Goal: Transaction & Acquisition: Register for event/course

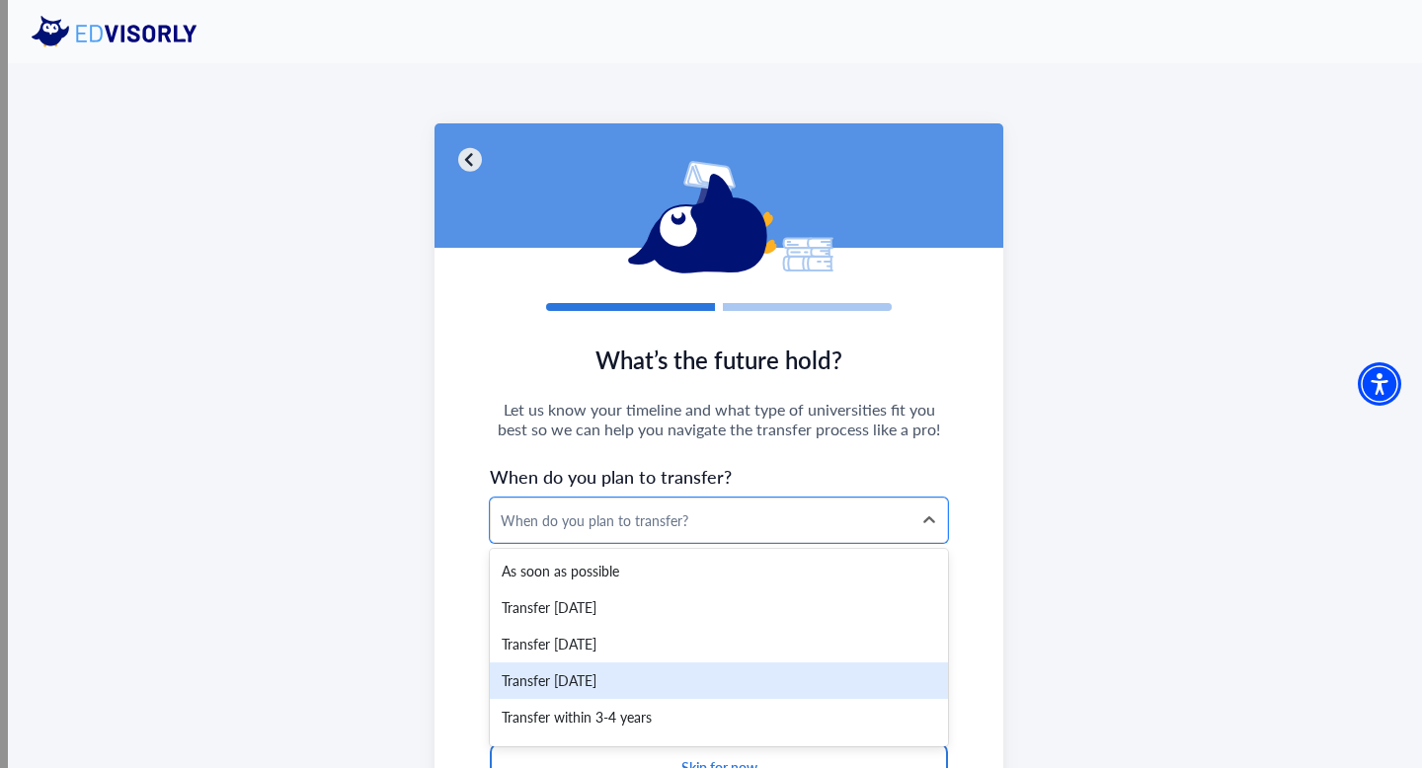
click at [631, 675] on div "Transfer [DATE]" at bounding box center [719, 681] width 458 height 37
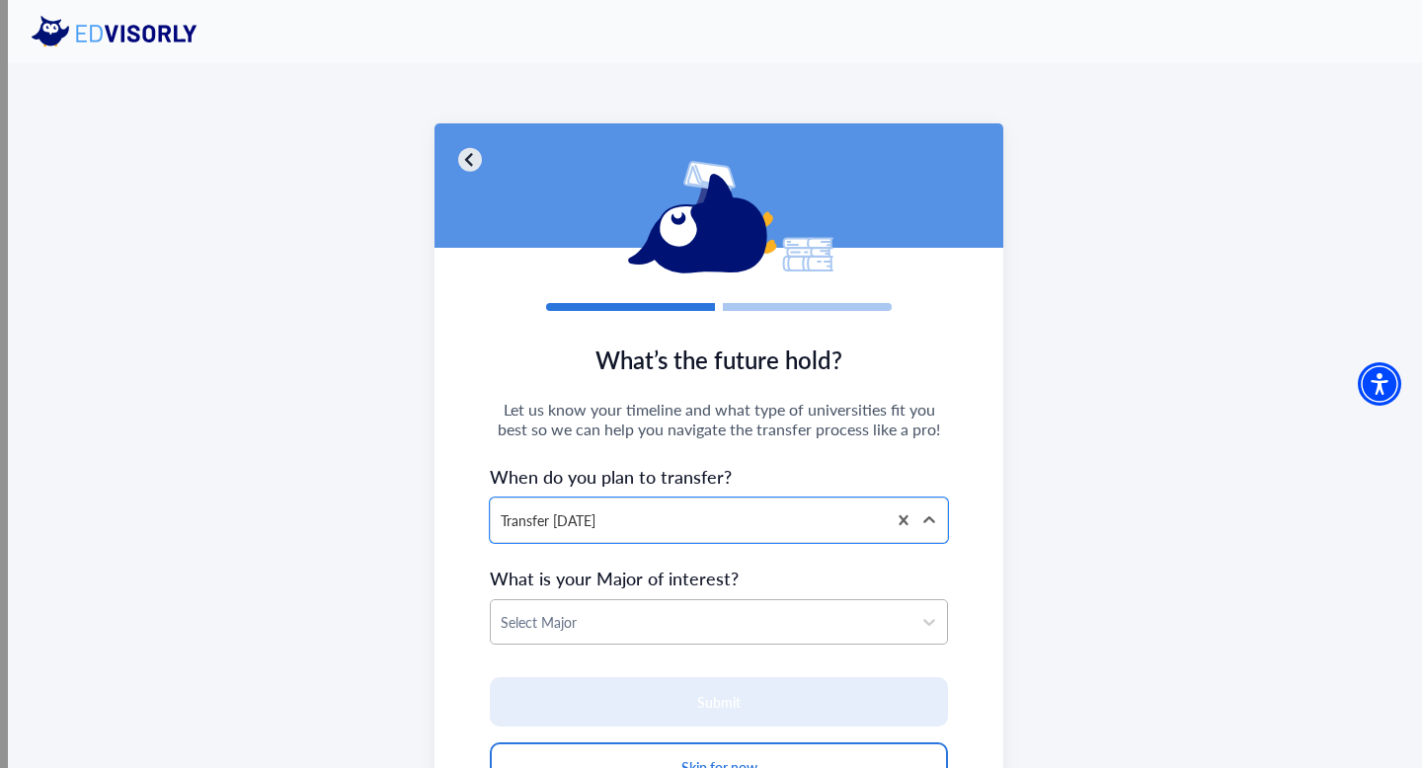
click at [637, 618] on div at bounding box center [701, 622] width 401 height 25
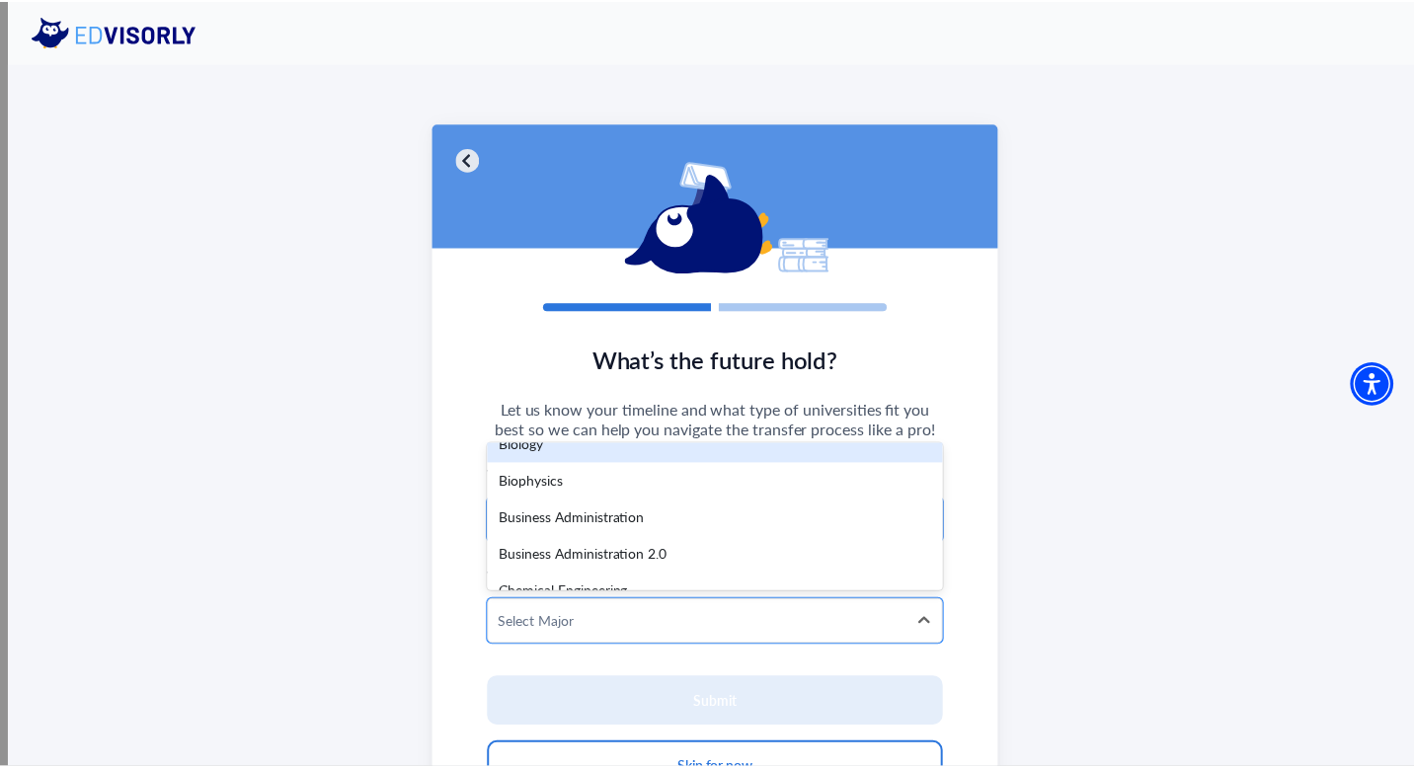
scroll to position [607, 0]
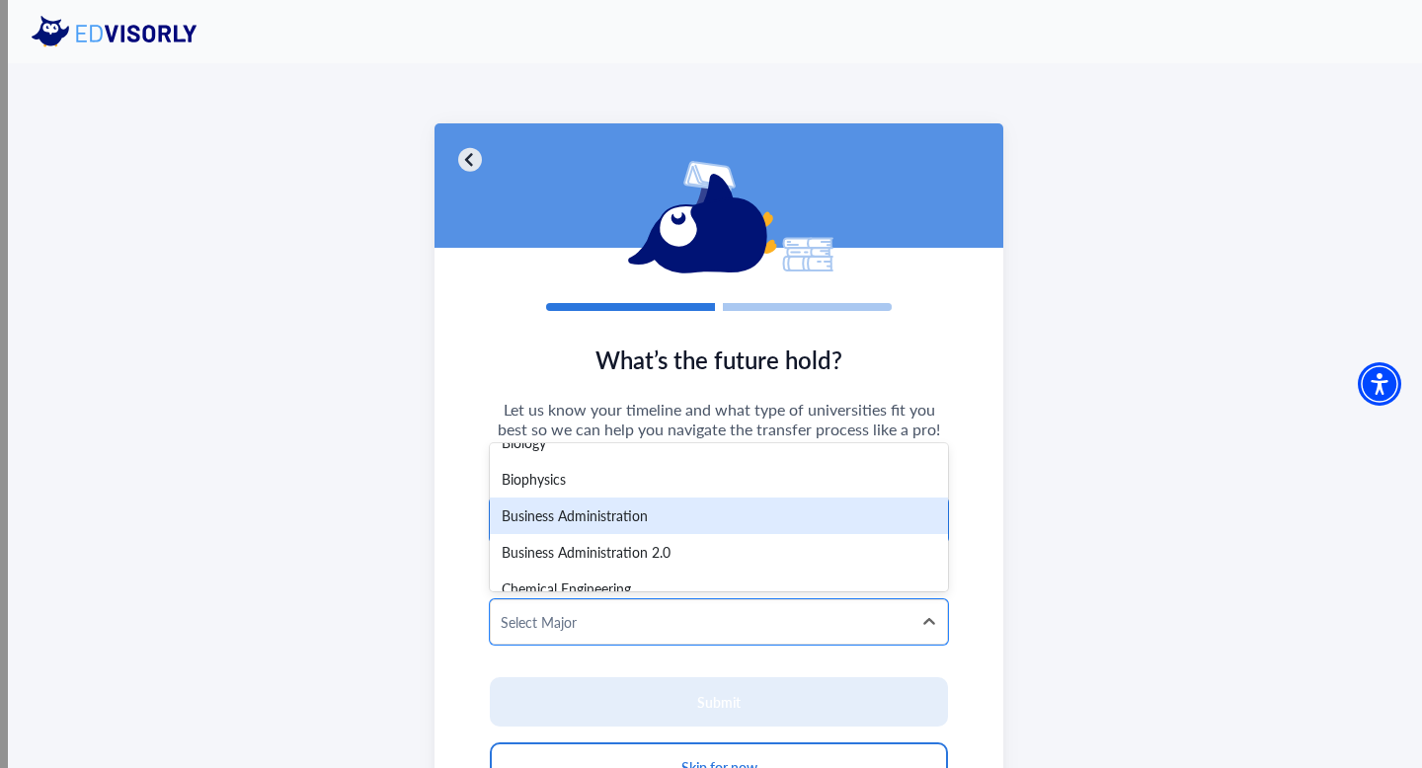
click at [610, 522] on div "Business Administration" at bounding box center [719, 516] width 458 height 37
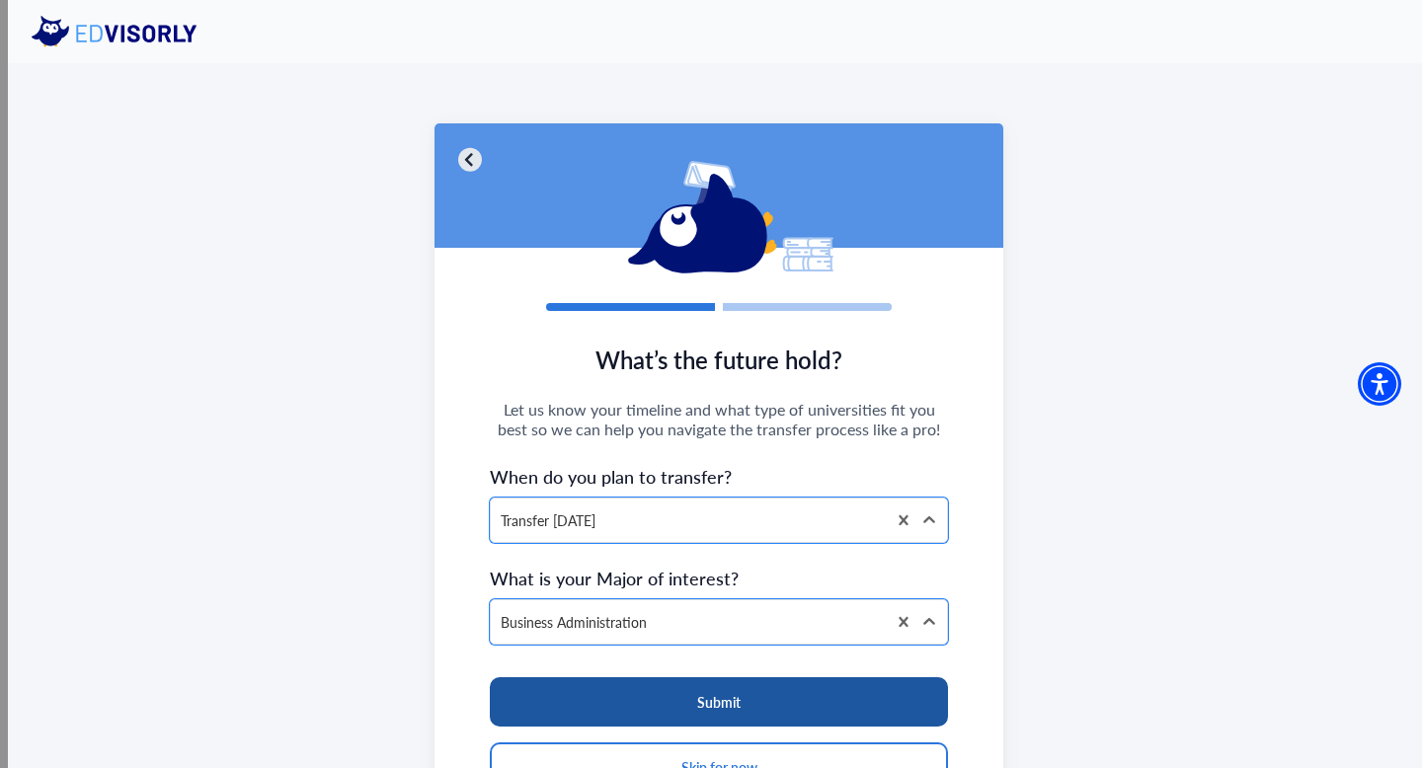
click at [677, 707] on button "Submit" at bounding box center [719, 702] width 458 height 49
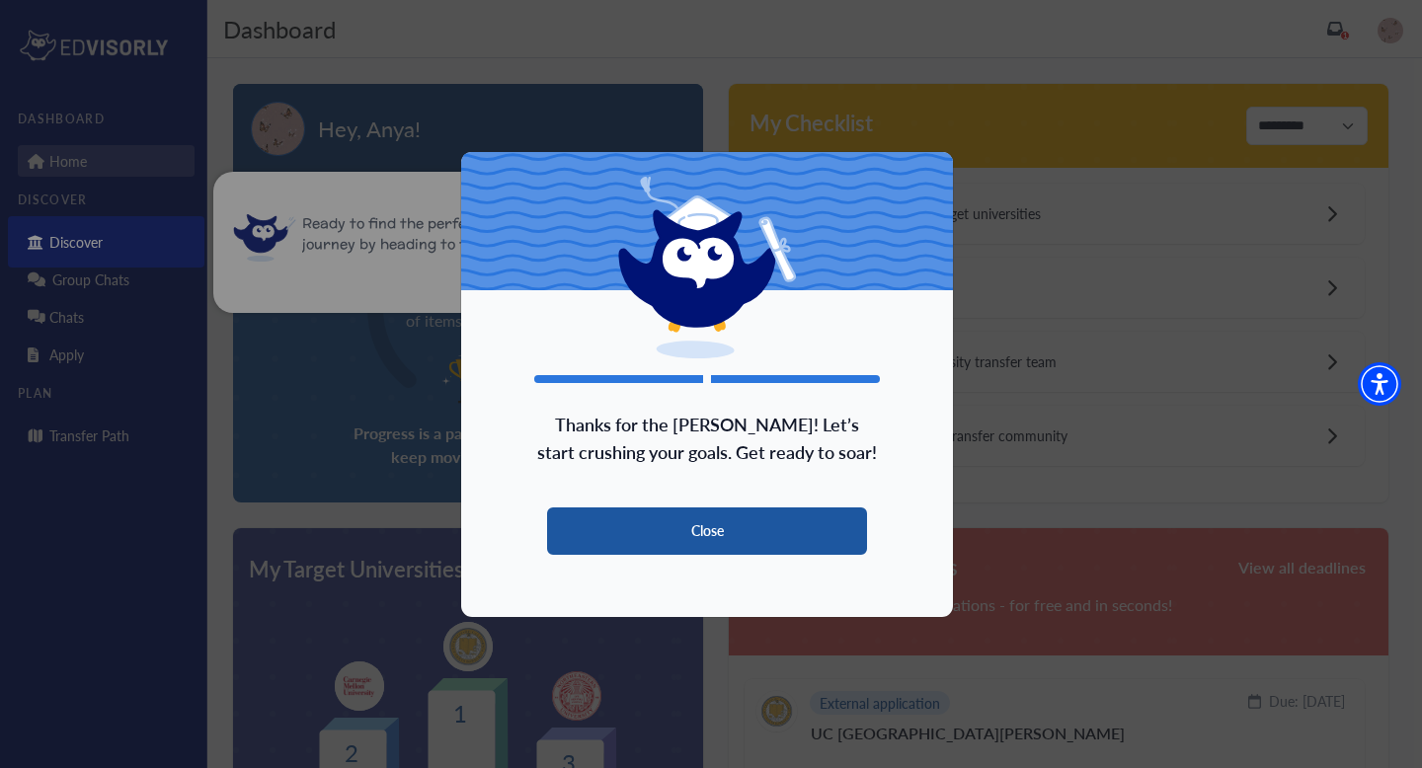
click at [745, 508] on button "Close" at bounding box center [707, 531] width 320 height 47
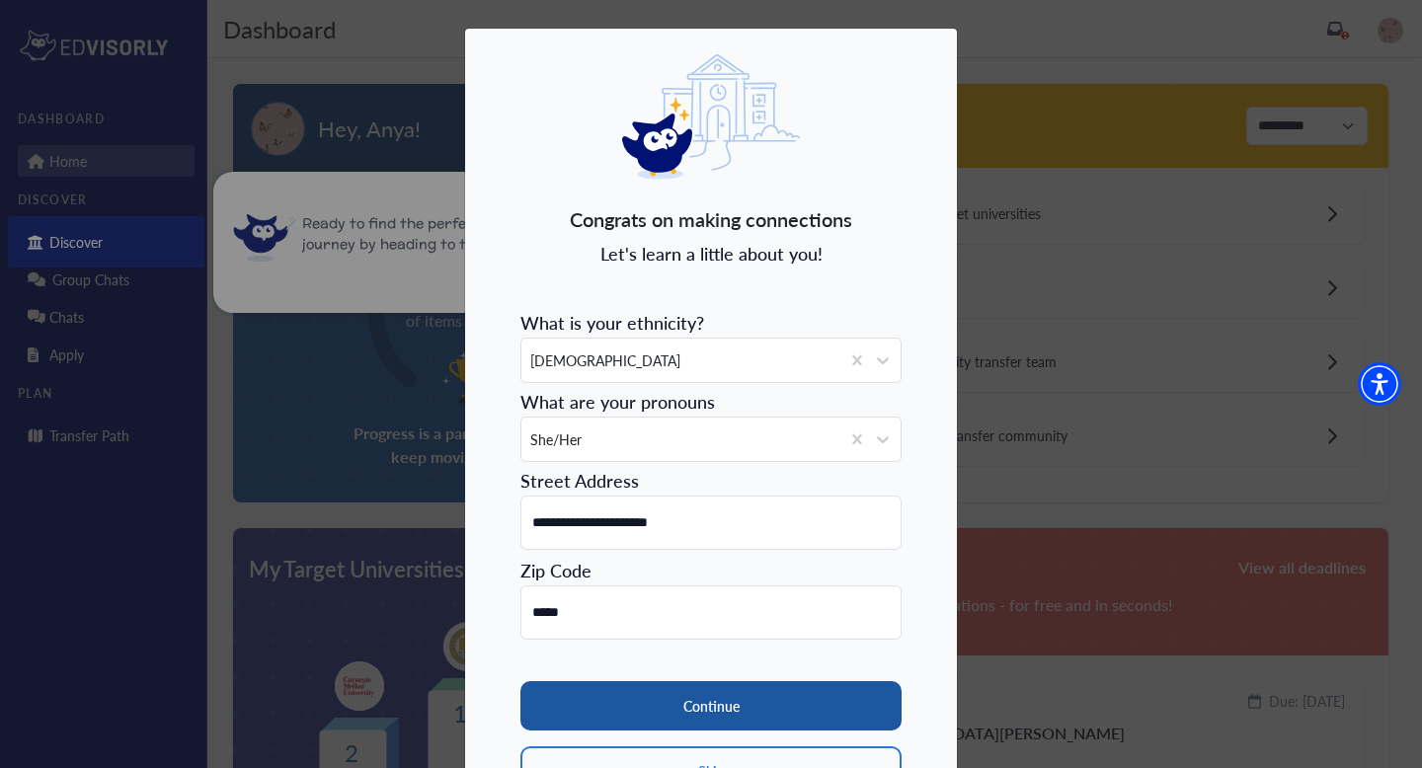
click at [634, 687] on button "Continue" at bounding box center [711, 706] width 381 height 49
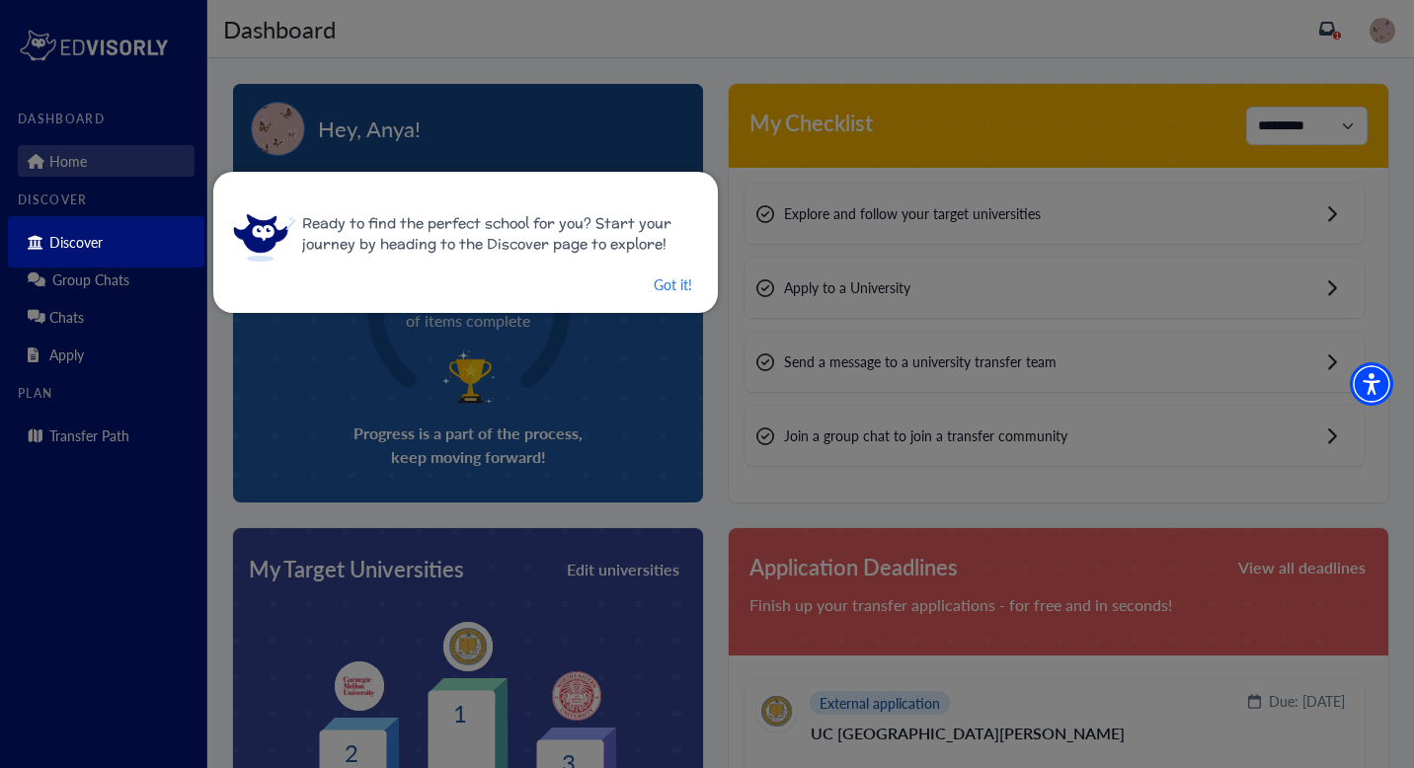
click at [100, 440] on div at bounding box center [707, 384] width 1414 height 768
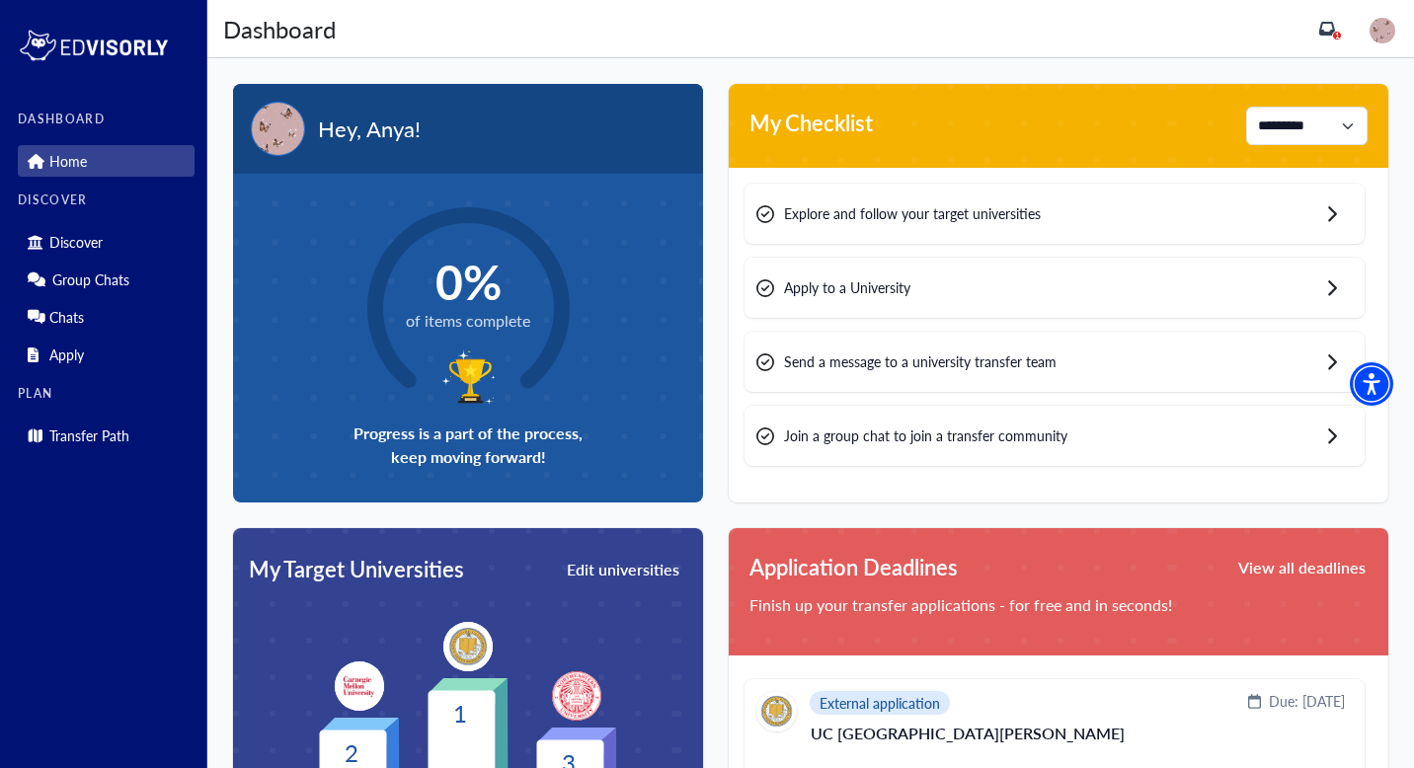
click at [100, 440] on p "Transfer Path" at bounding box center [89, 436] width 80 height 17
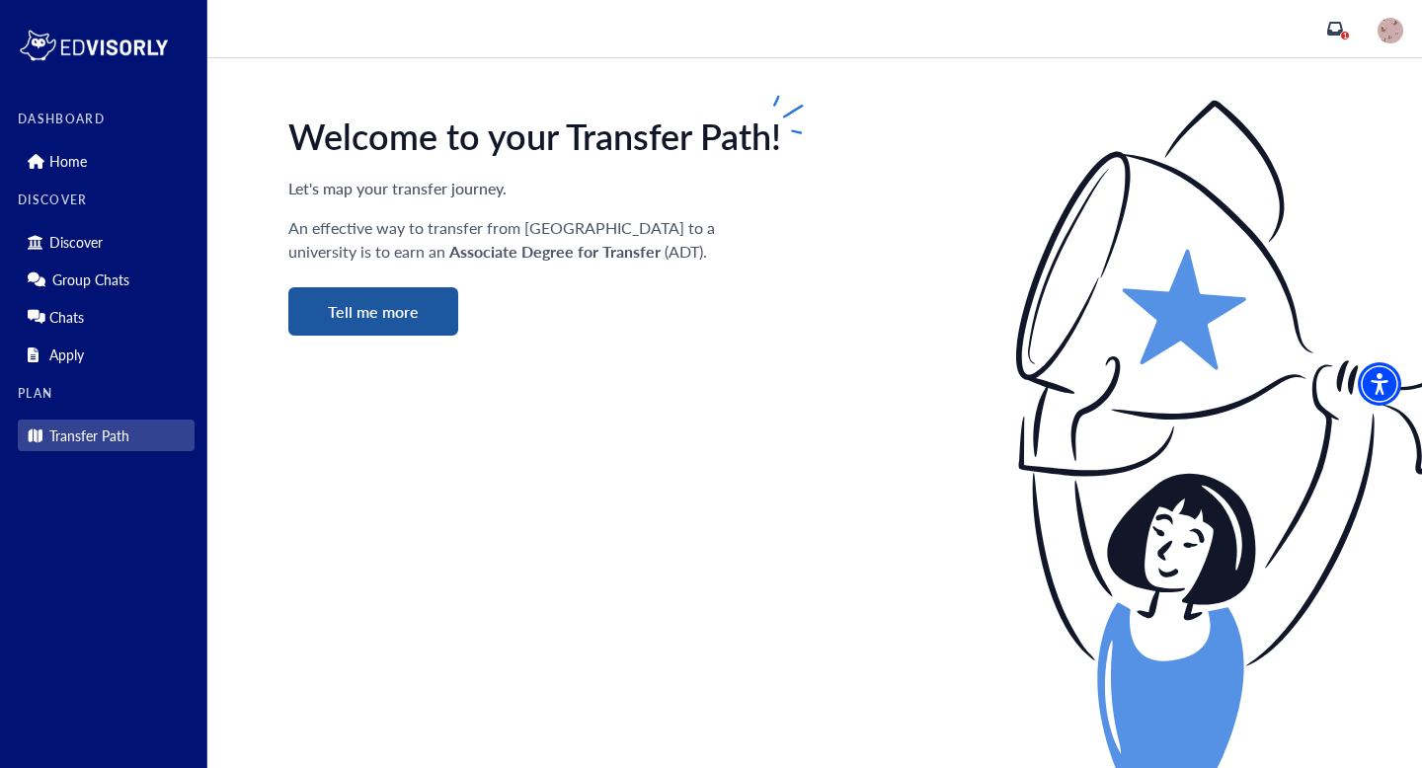
click at [394, 314] on button "Tell me more" at bounding box center [373, 311] width 170 height 48
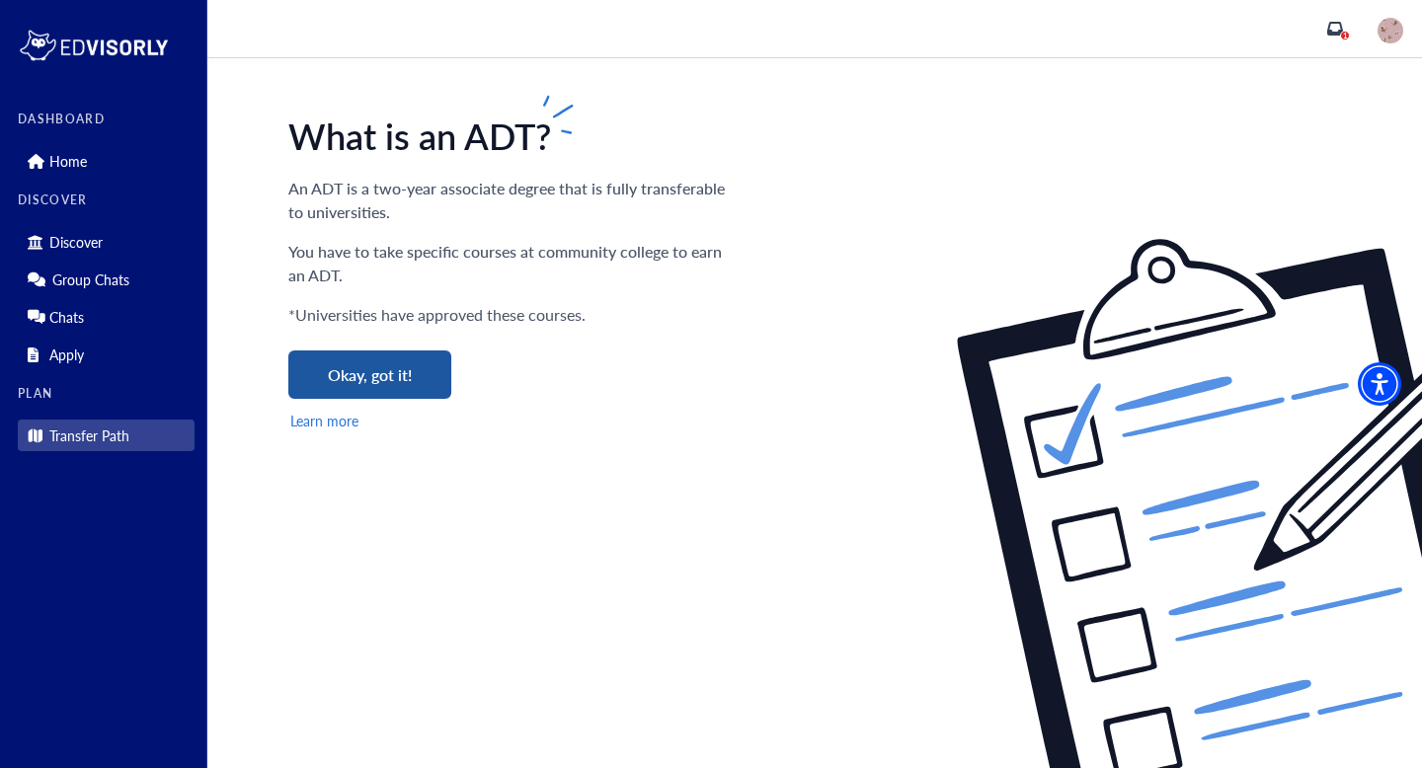
click at [423, 381] on button "Okay, got it!" at bounding box center [369, 375] width 163 height 48
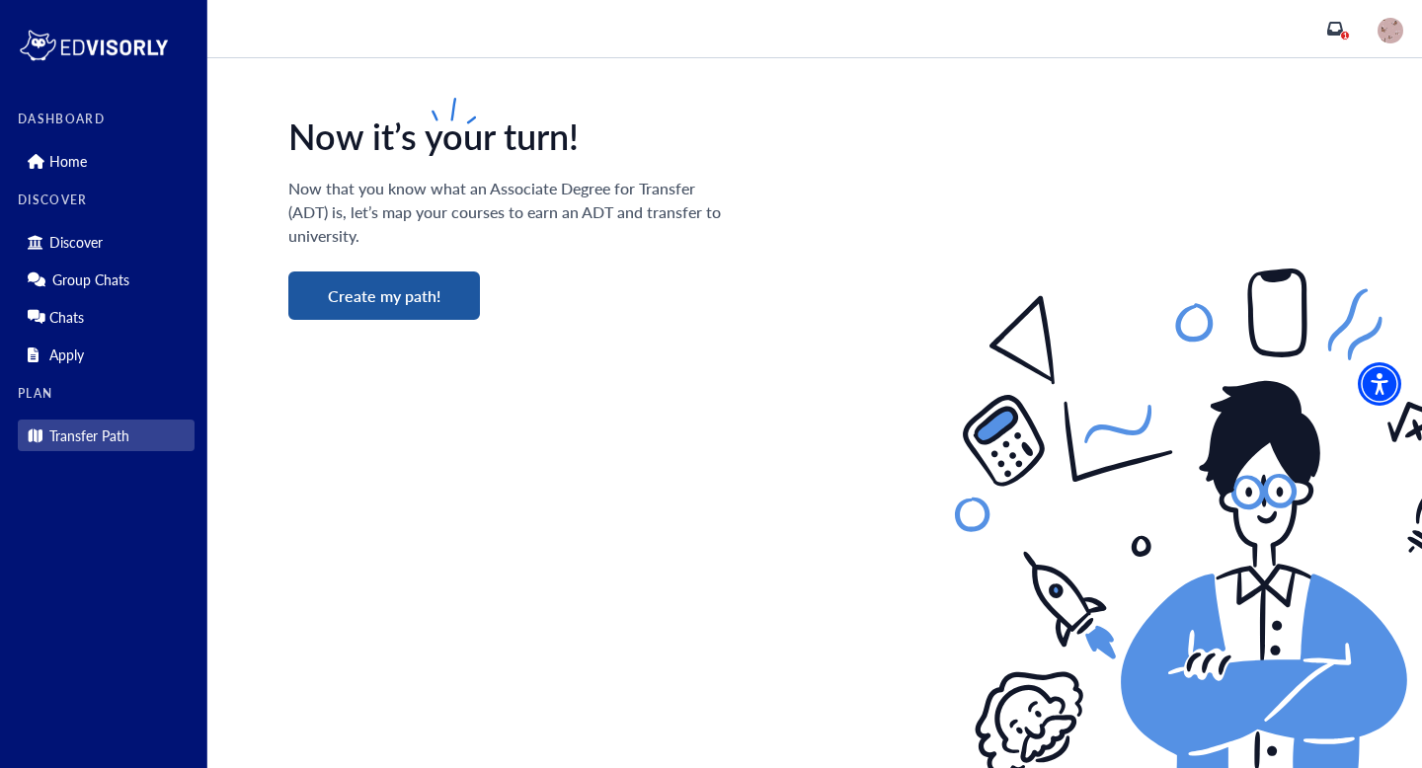
click at [419, 292] on button "Create my path!" at bounding box center [384, 296] width 192 height 48
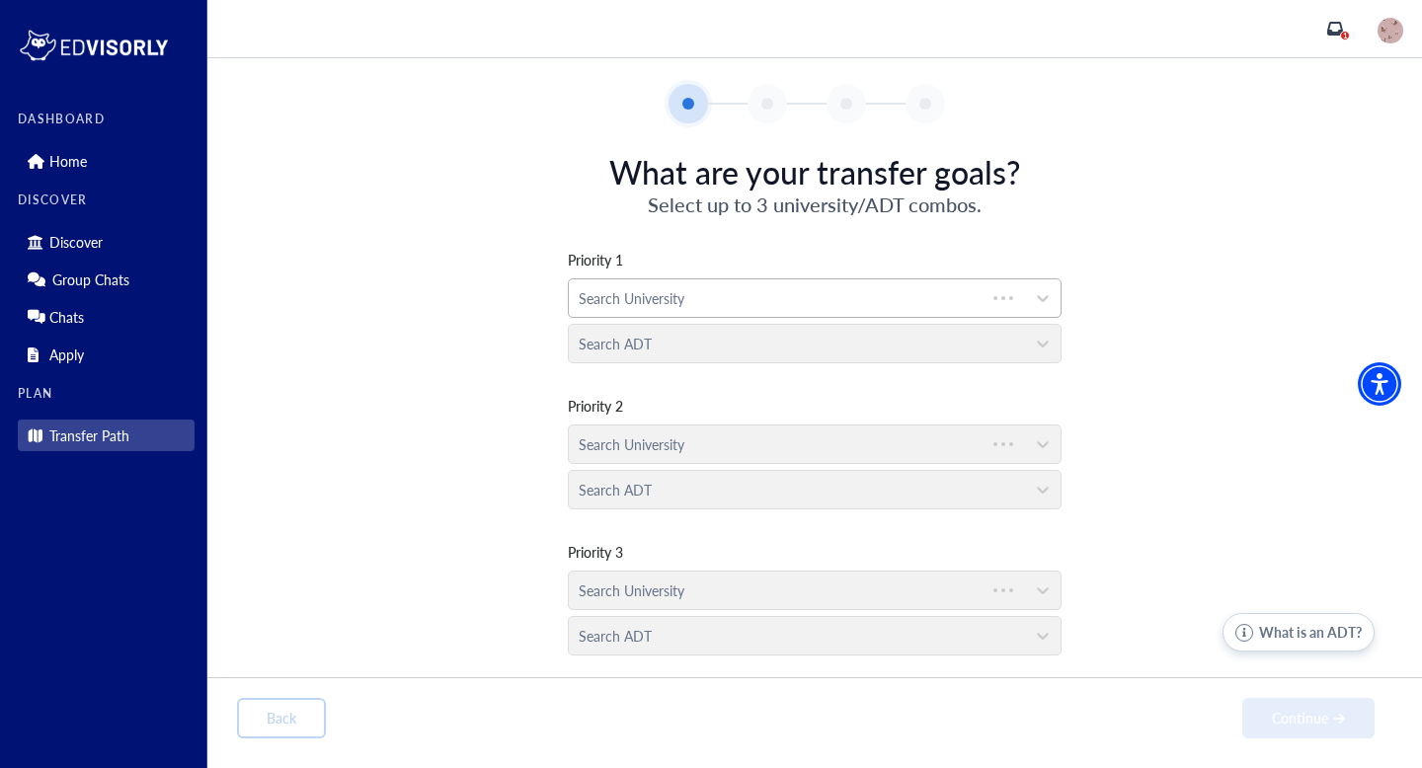
click at [685, 303] on div at bounding box center [777, 298] width 397 height 25
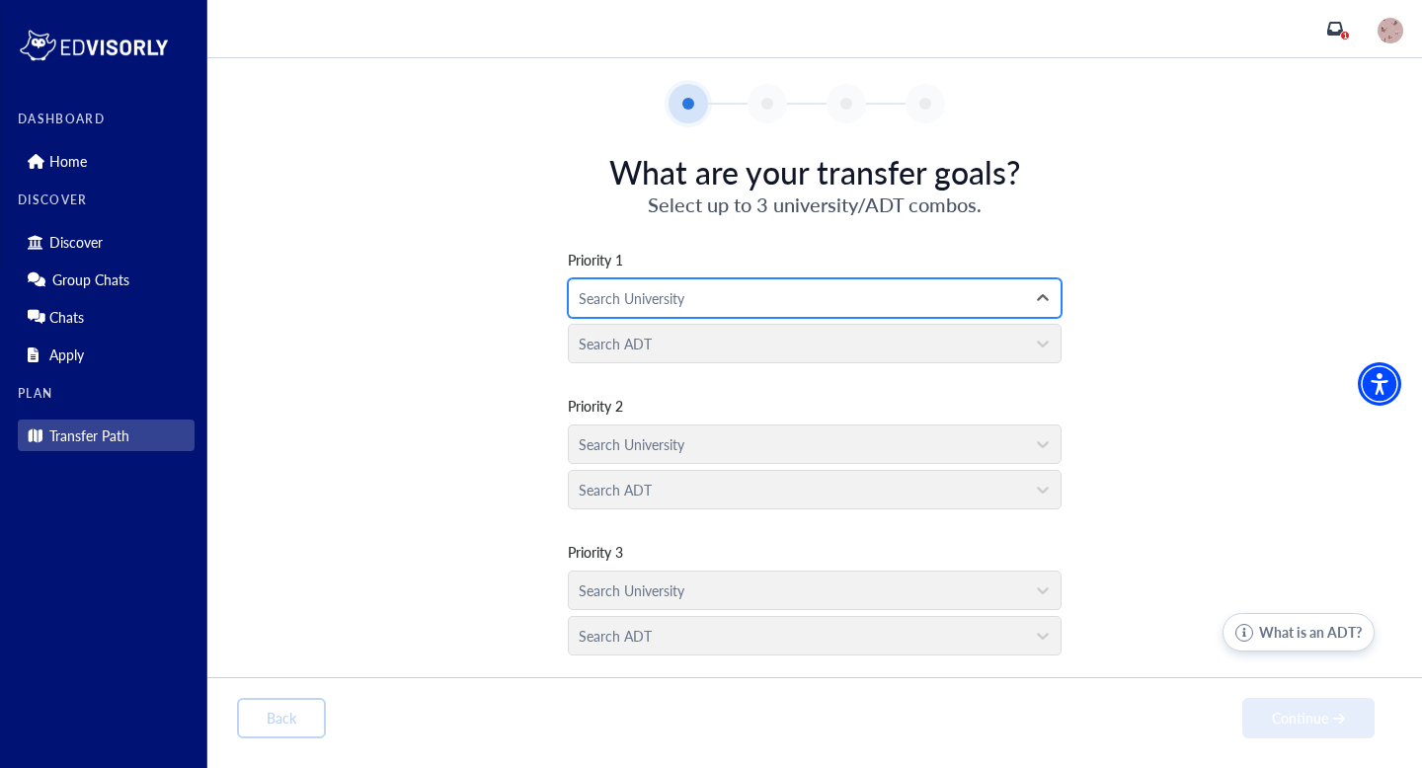
click at [685, 309] on div at bounding box center [797, 298] width 437 height 25
click at [1041, 298] on icon at bounding box center [1043, 297] width 12 height 7
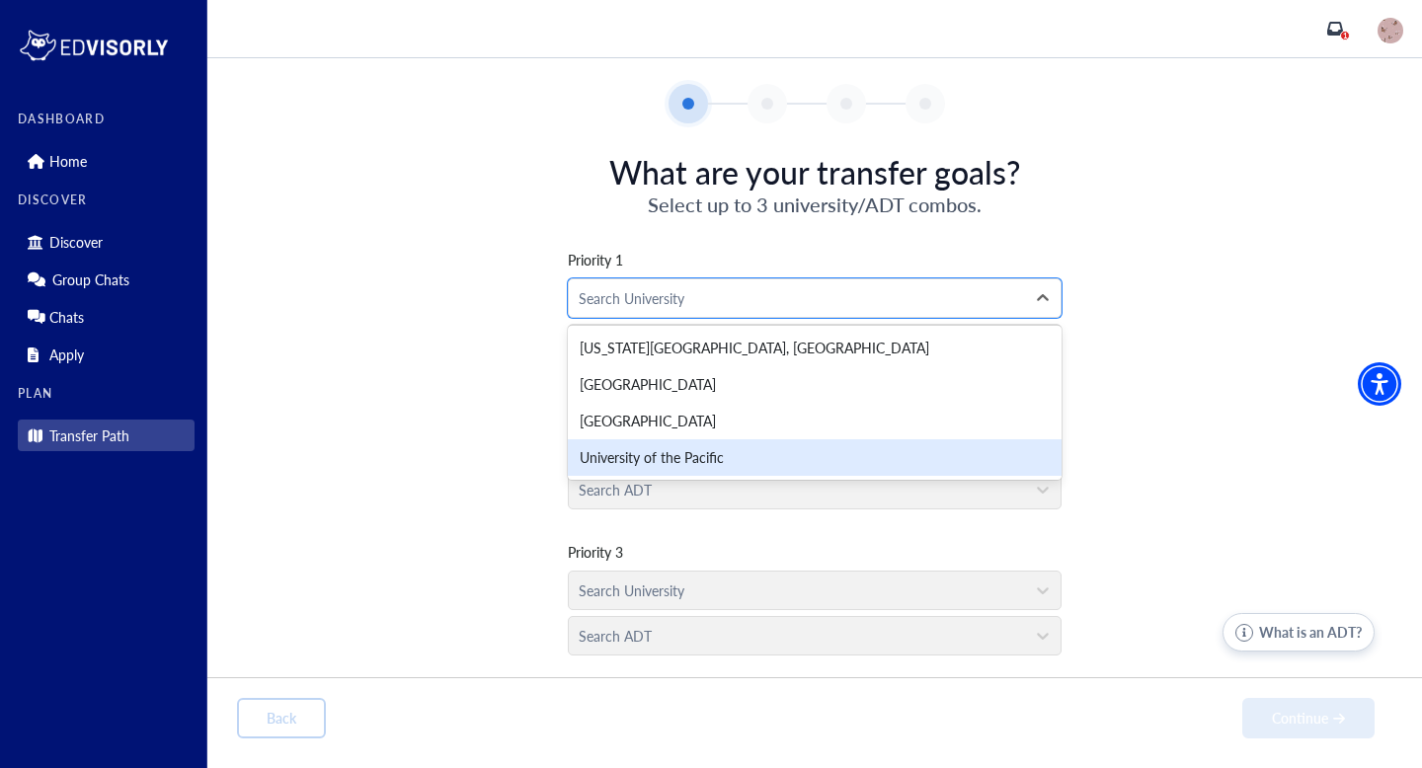
click at [1162, 536] on div "Priority 1 [GEOGRAPHIC_DATA], 4 of 4. 4 results available. Use Up and Down to c…" at bounding box center [815, 440] width 1156 height 445
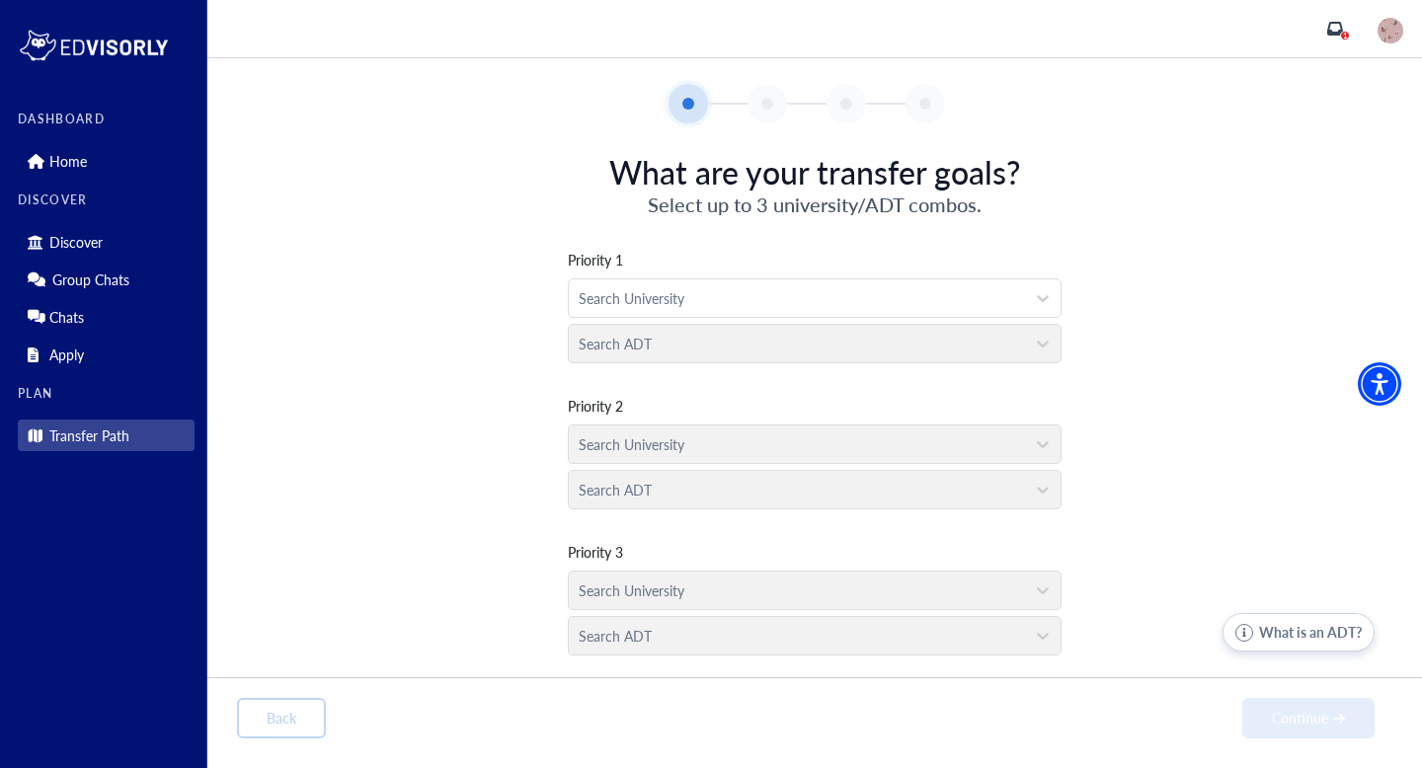
click at [757, 110] on div at bounding box center [768, 104] width 40 height 40
click at [285, 719] on div "Back Continue" at bounding box center [806, 718] width 1138 height 40
click at [89, 354] on link "Apply" at bounding box center [106, 355] width 177 height 32
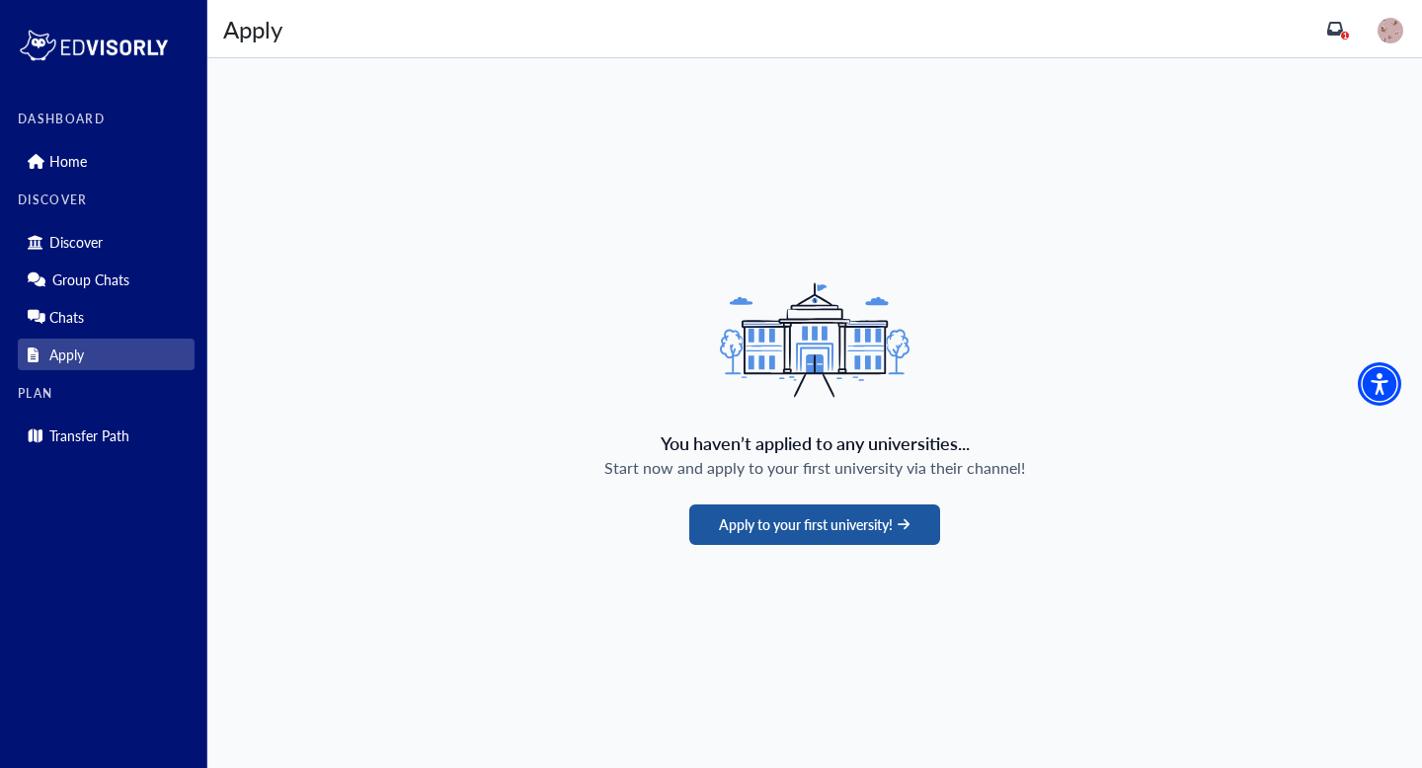
click at [837, 526] on button "Apply to your first university!" at bounding box center [814, 525] width 250 height 40
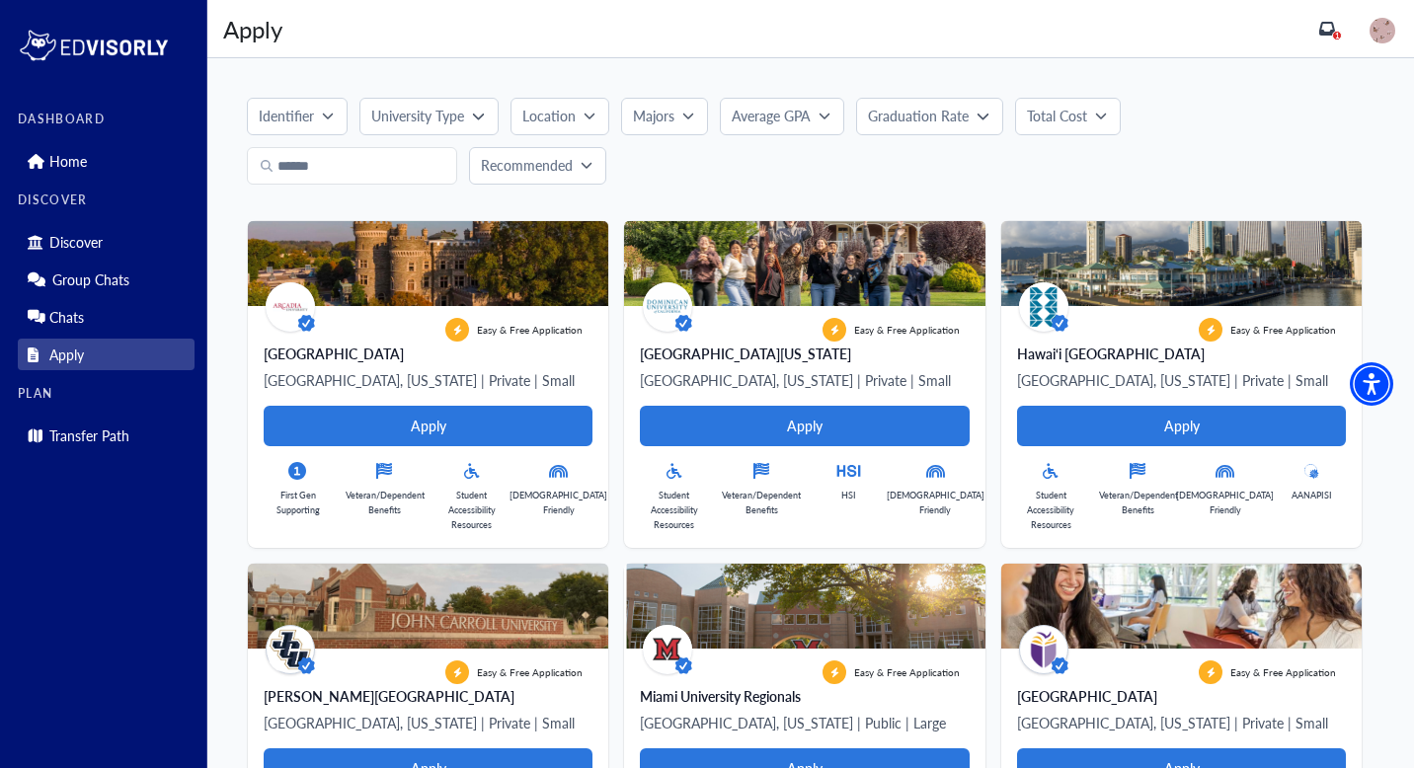
click at [316, 123] on div "Identifier" at bounding box center [290, 116] width 63 height 21
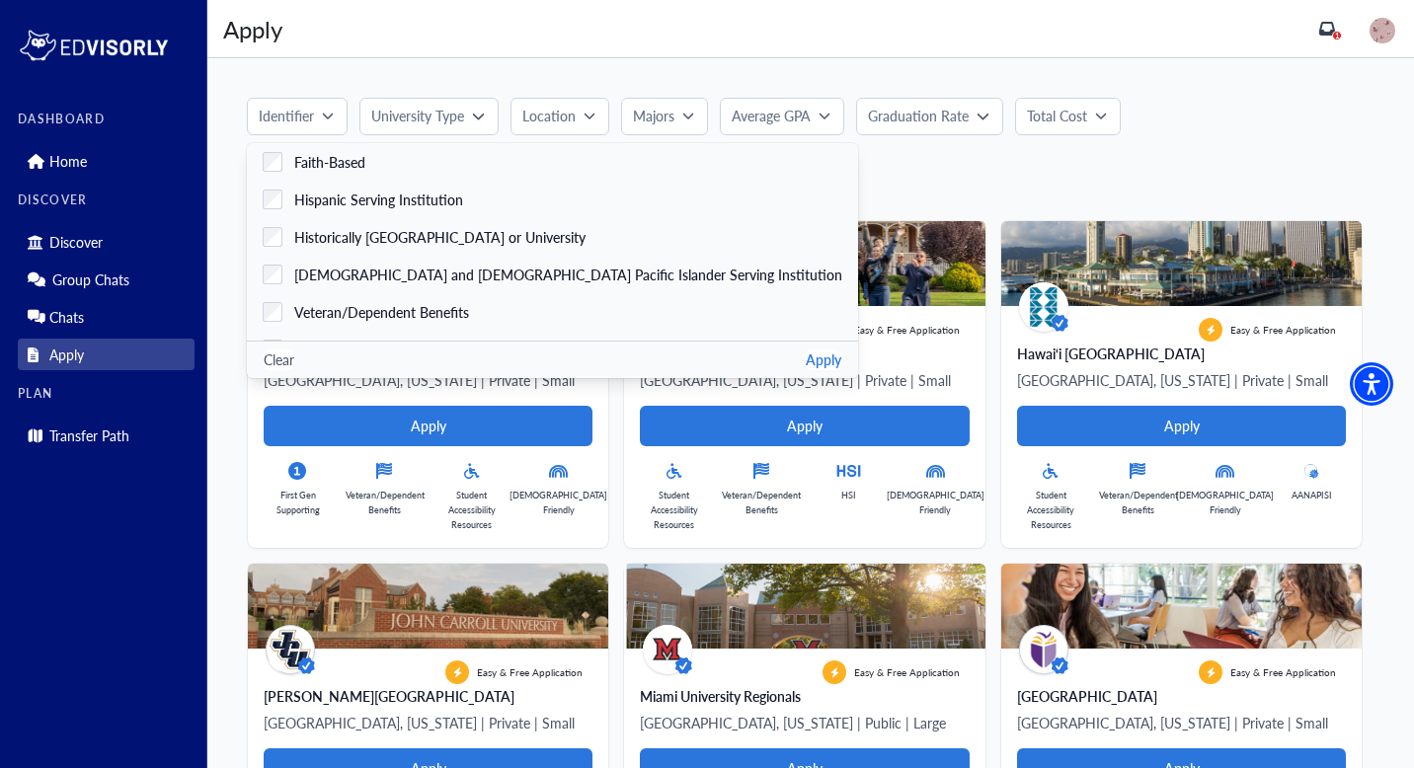
click at [412, 117] on p "University Type" at bounding box center [417, 116] width 93 height 21
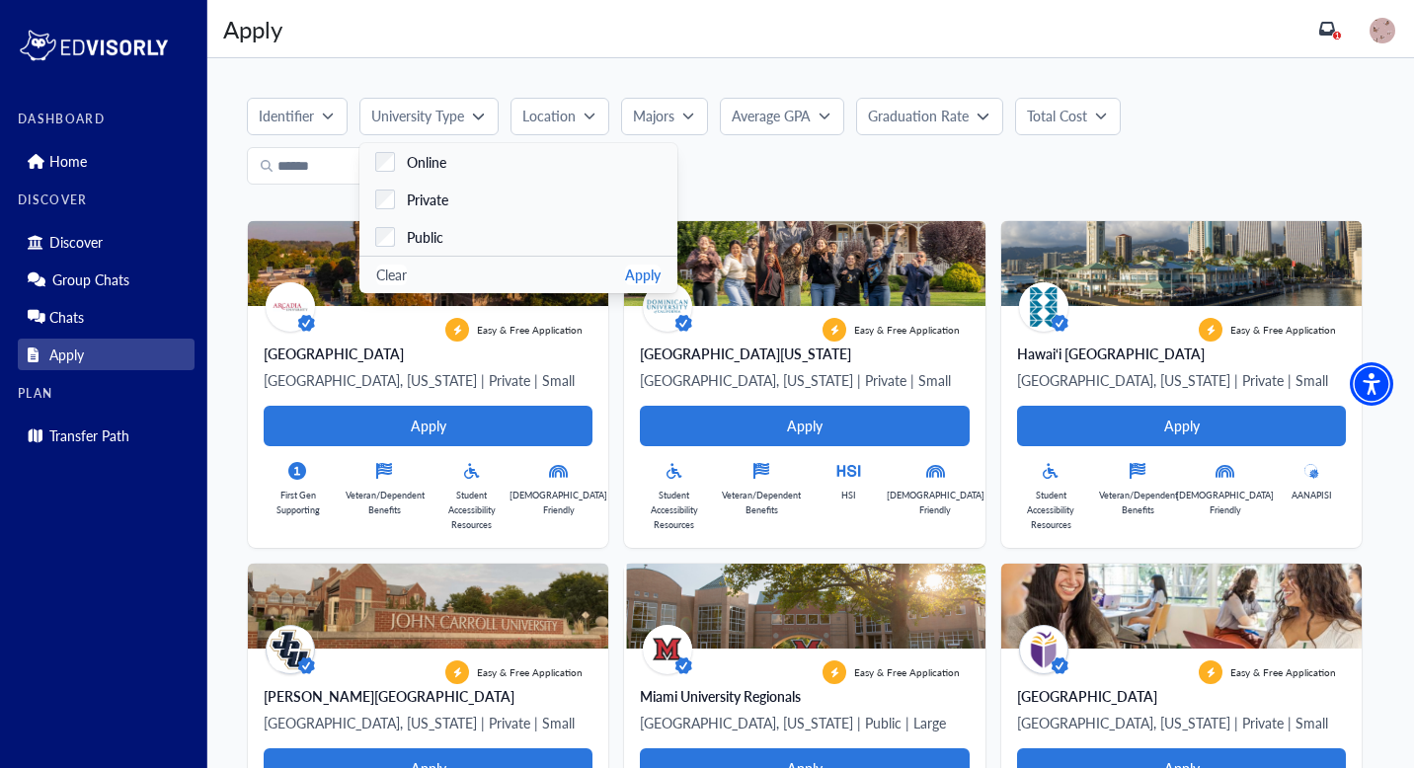
click at [592, 109] on button "Location" at bounding box center [560, 117] width 99 height 38
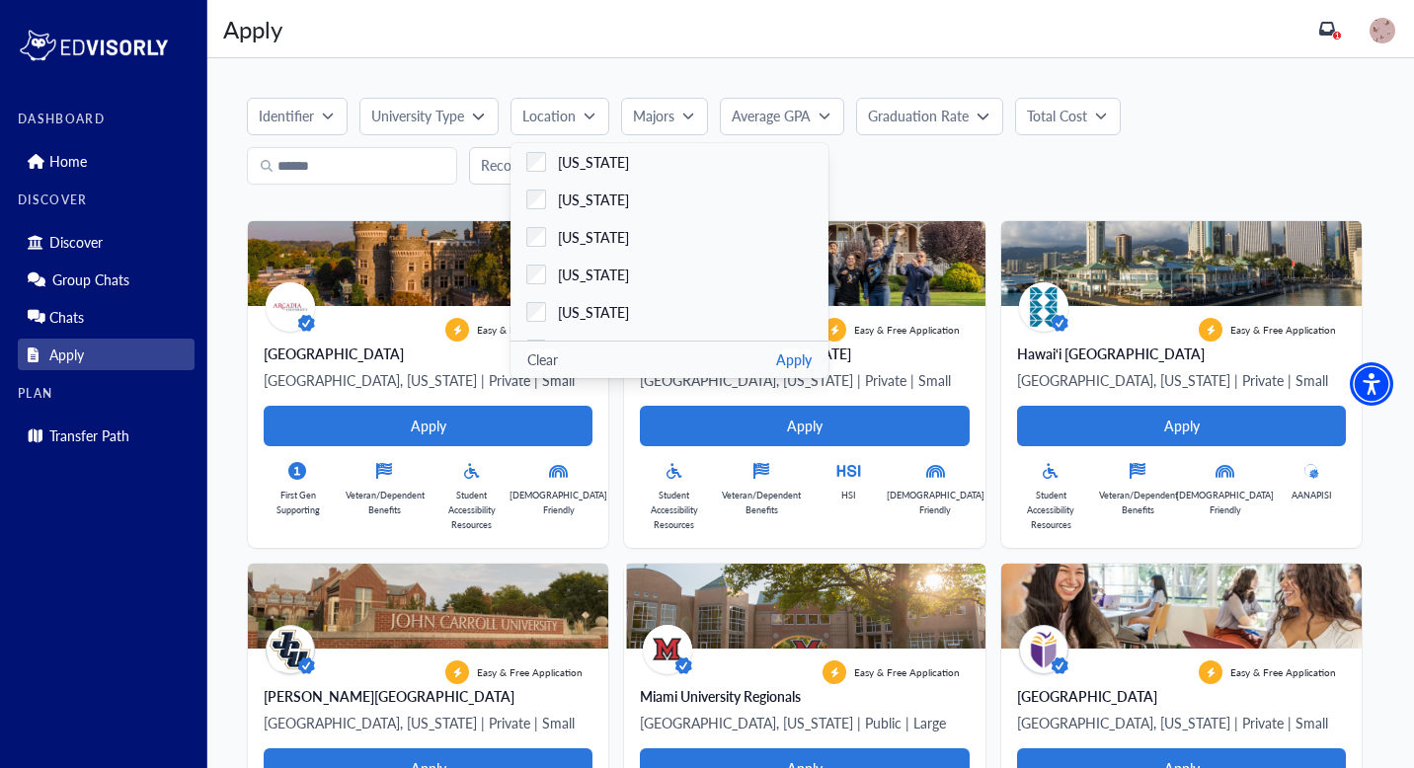
click at [692, 115] on icon "button" at bounding box center [689, 116] width 12 height 12
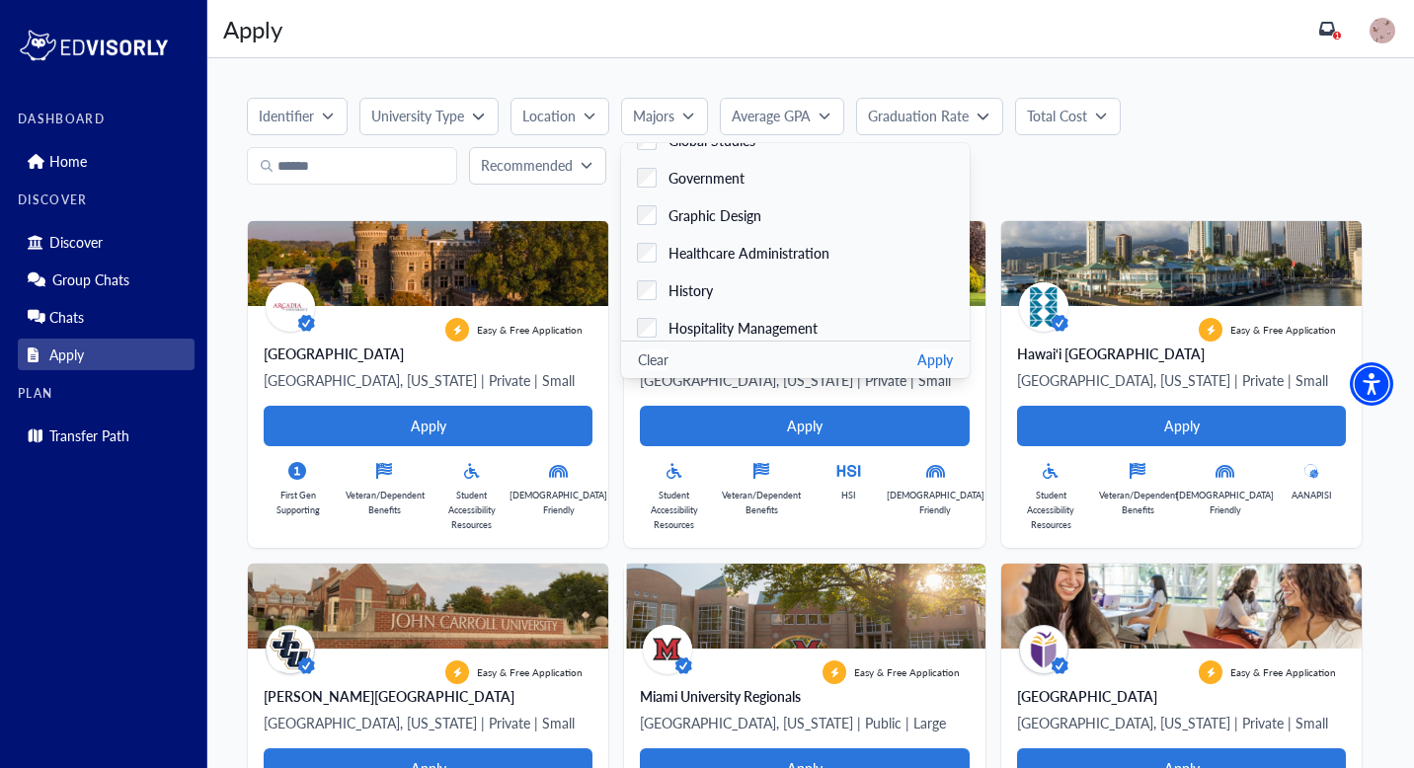
scroll to position [2002, 0]
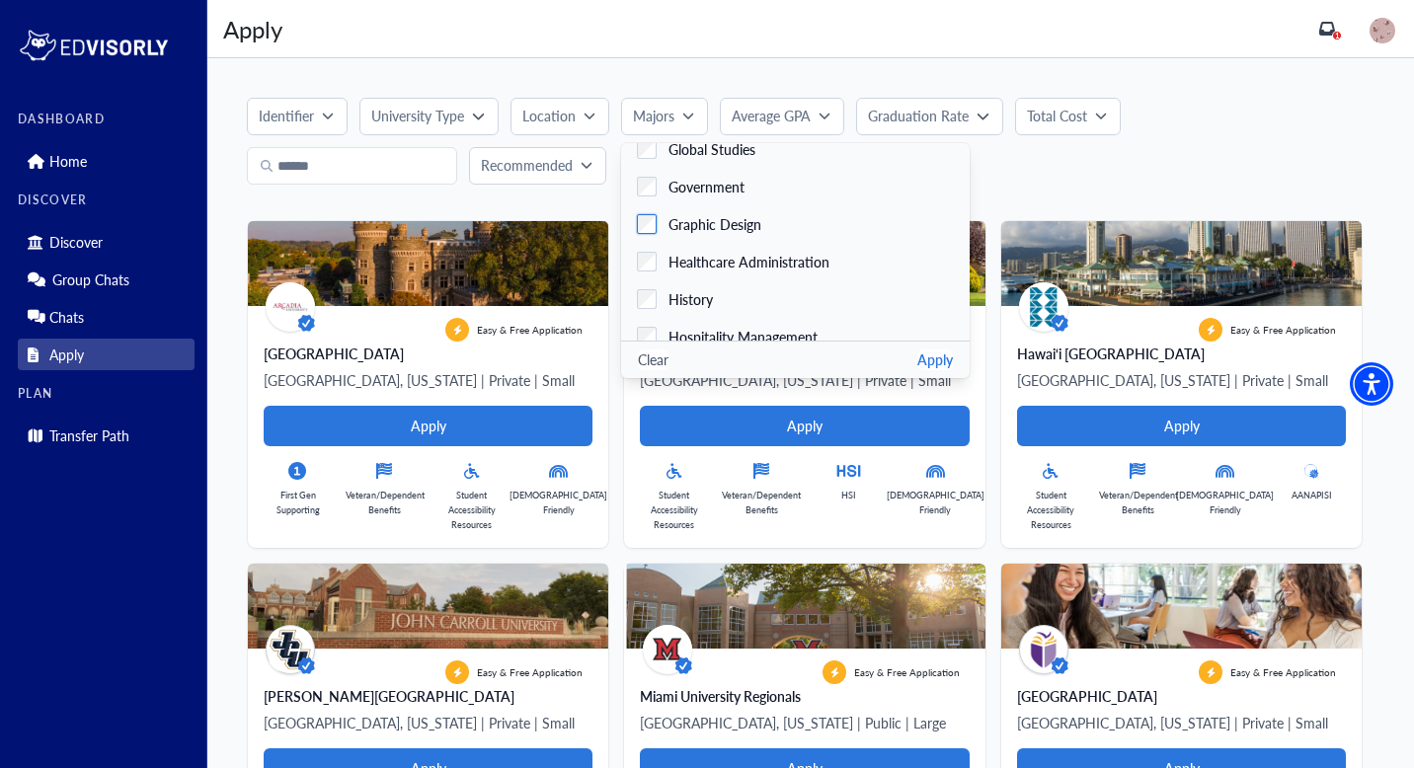
click at [640, 234] on label "Graphic Design" at bounding box center [795, 224] width 349 height 38
click at [1046, 205] on div "Easy & Free Application Hawai‘i [GEOGRAPHIC_DATA], [US_STATE] | Private | Small…" at bounding box center [1174, 376] width 376 height 343
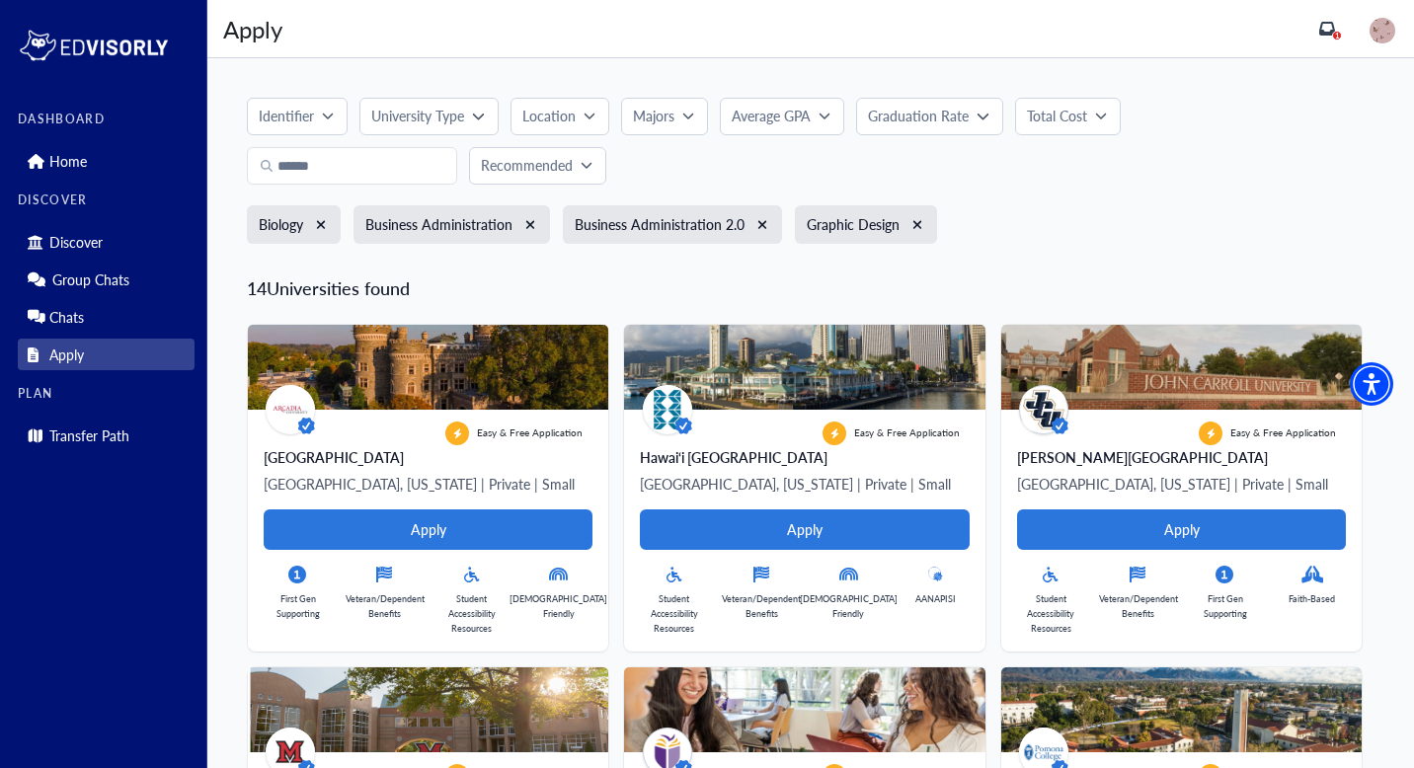
click at [1060, 133] on button "Total Cost" at bounding box center [1068, 117] width 106 height 38
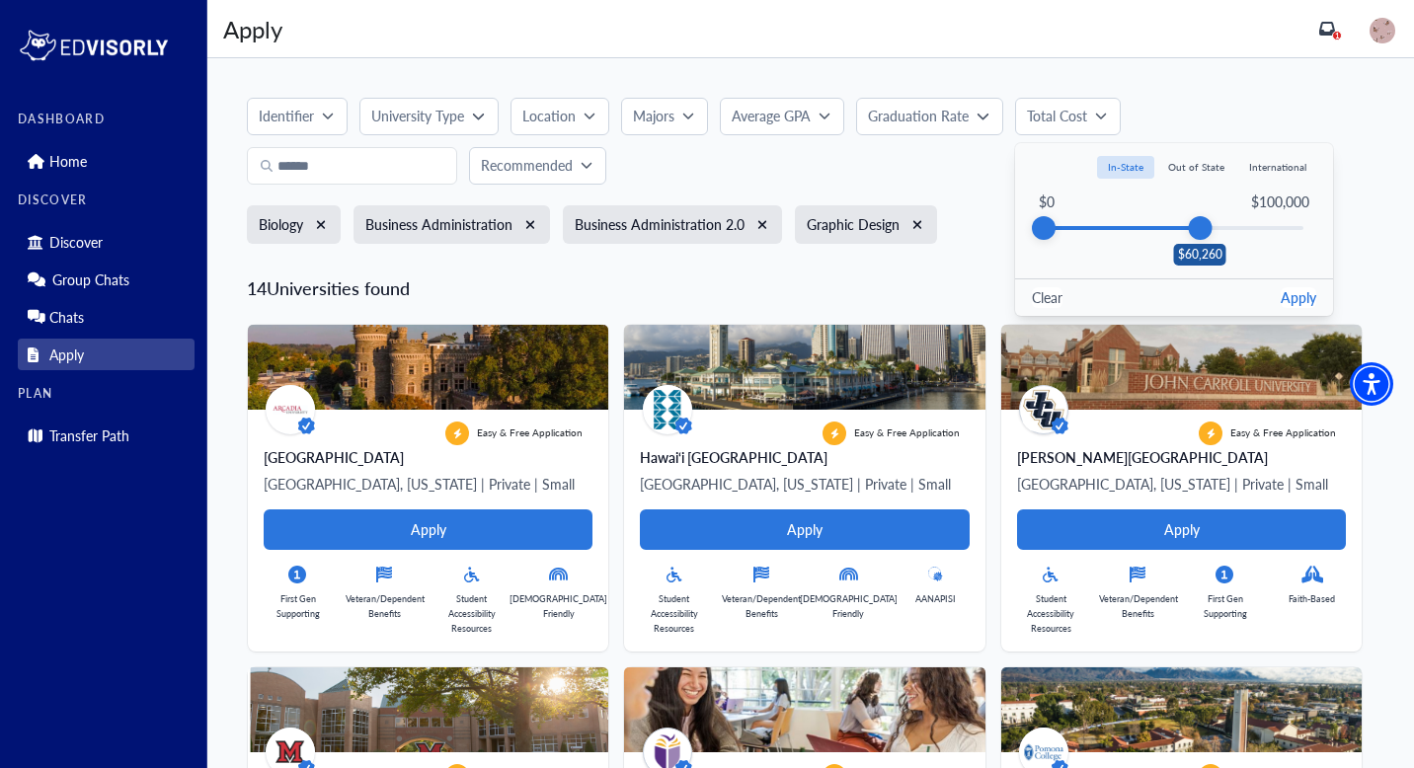
drag, startPoint x: 1304, startPoint y: 230, endPoint x: 1201, endPoint y: 262, distance: 107.5
click at [1201, 240] on div "$60,260" at bounding box center [1200, 228] width 24 height 24
click at [1301, 303] on button "Apply" at bounding box center [1299, 297] width 36 height 21
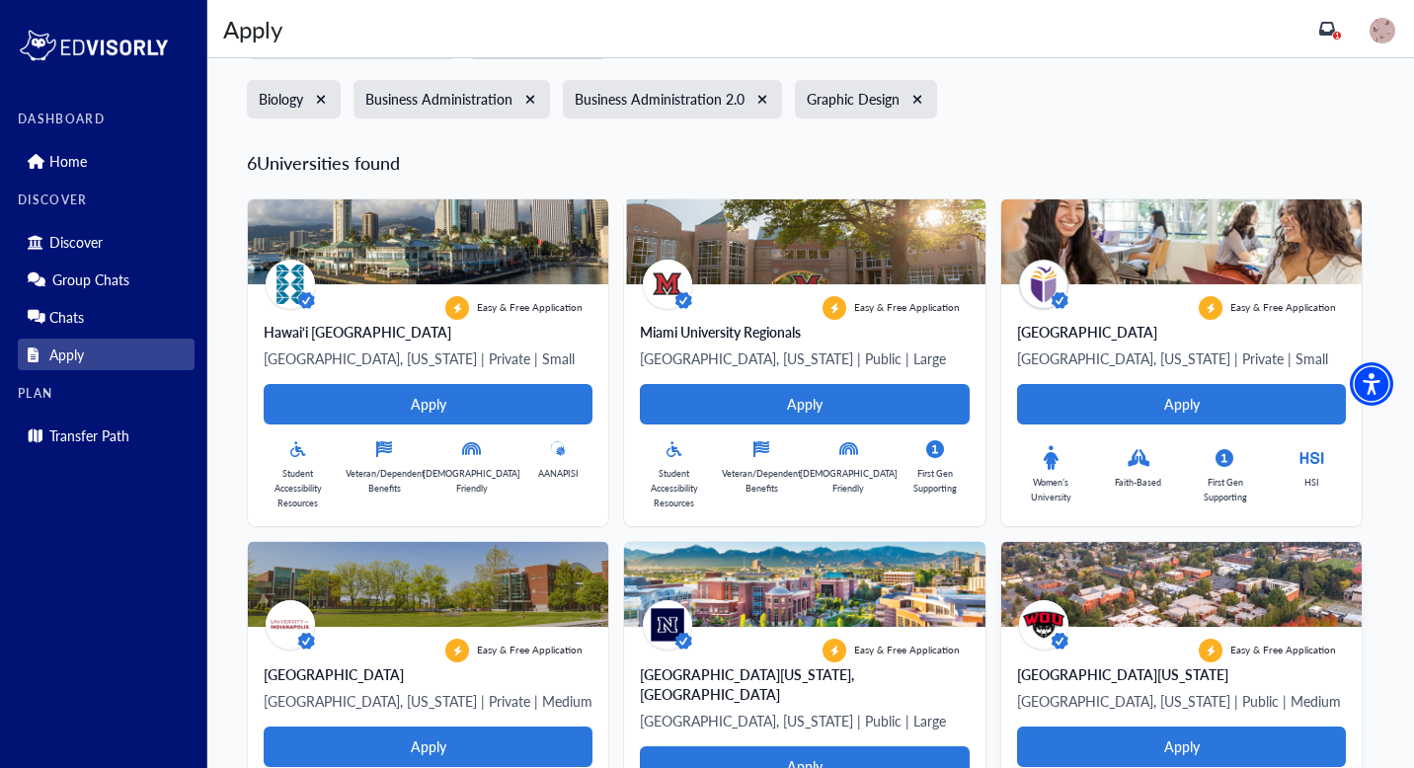
scroll to position [0, 0]
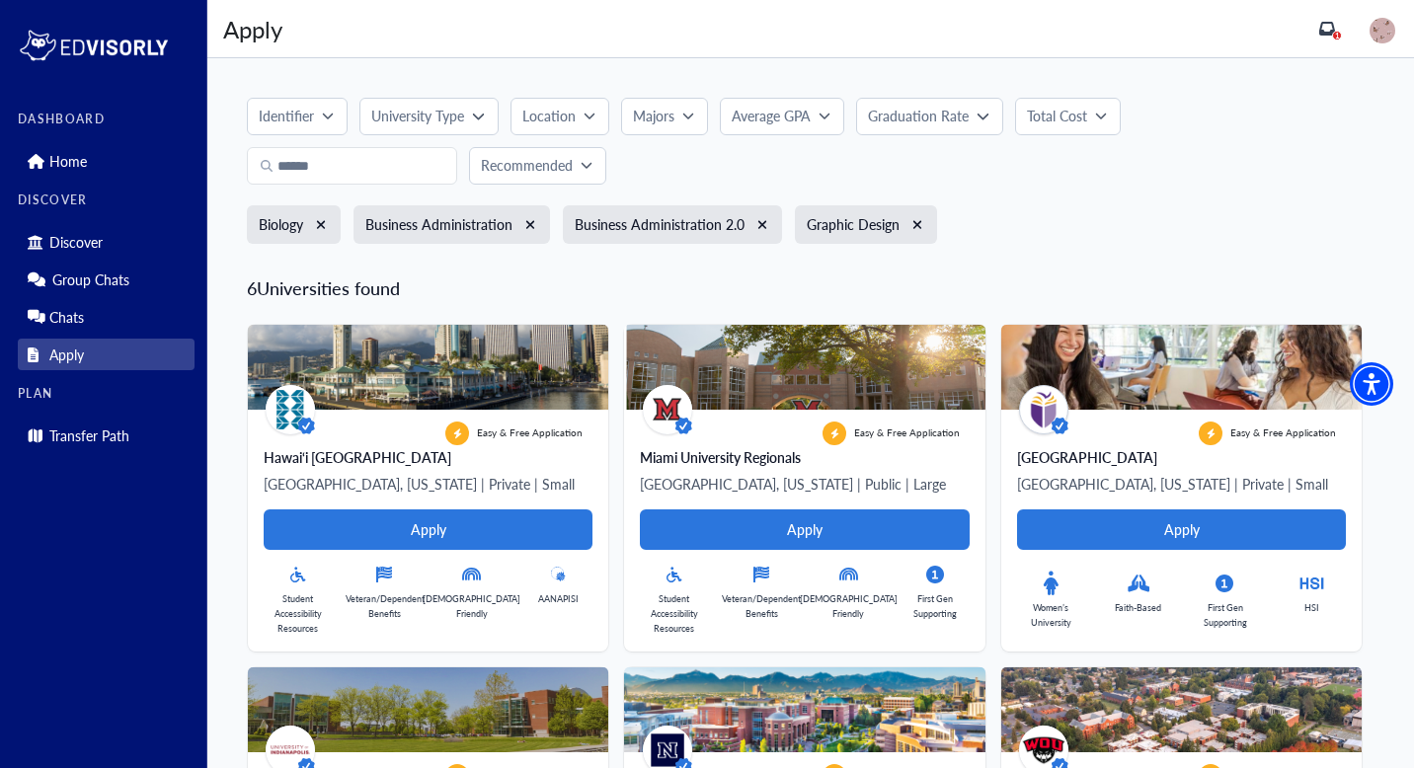
click at [1060, 120] on p "Total Cost" at bounding box center [1057, 116] width 60 height 21
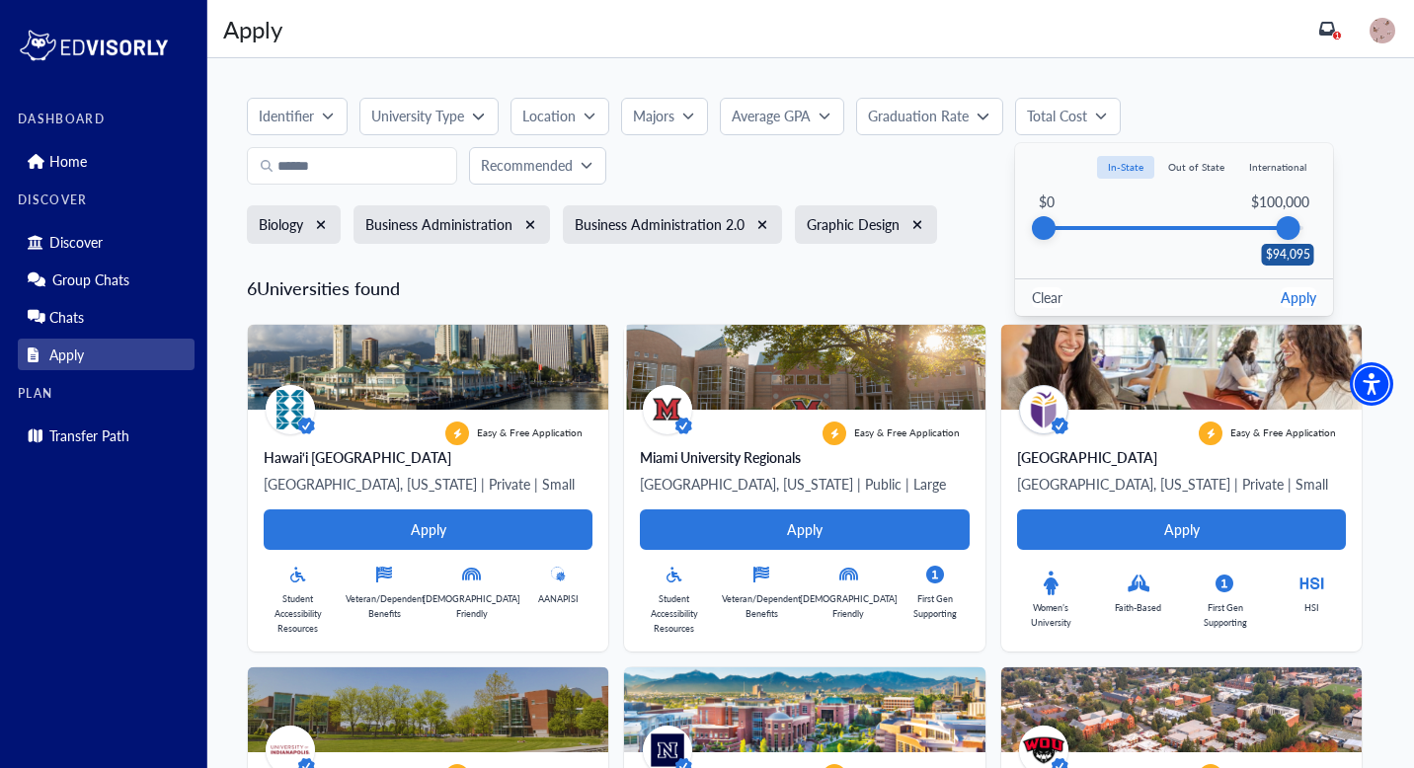
drag, startPoint x: 1207, startPoint y: 234, endPoint x: 1396, endPoint y: 234, distance: 188.7
click at [1396, 234] on div "Identifier Faith-Based Hispanic Serving Institution Historically Black College …" at bounding box center [810, 560] width 1207 height 1005
click at [1312, 297] on button "Apply" at bounding box center [1299, 297] width 36 height 21
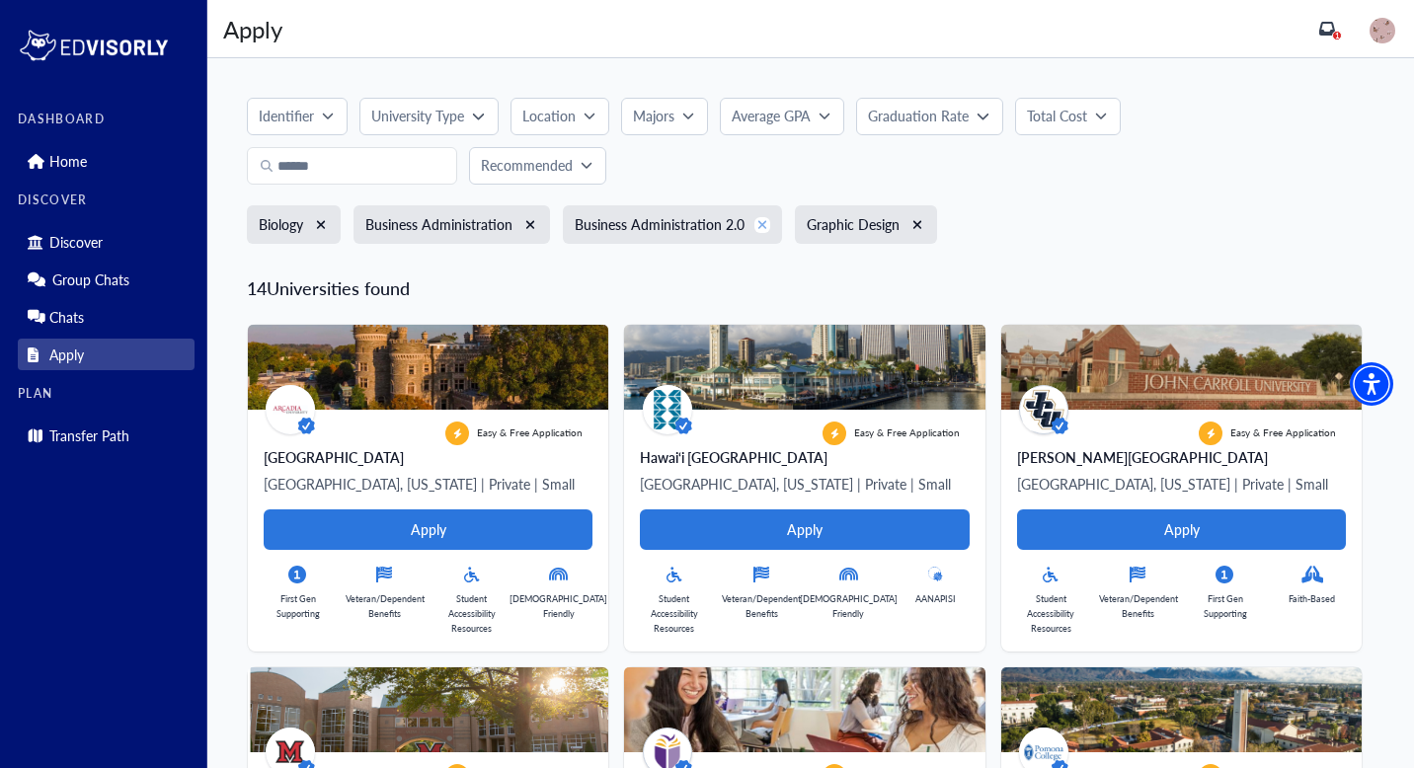
click at [763, 226] on icon "xmark" at bounding box center [763, 224] width 9 height 9
